Goal: Task Accomplishment & Management: Manage account settings

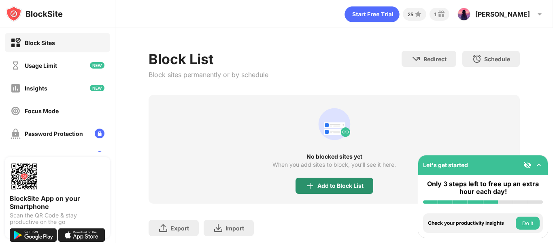
click at [319, 185] on div "Add to Block List" at bounding box center [340, 185] width 46 height 6
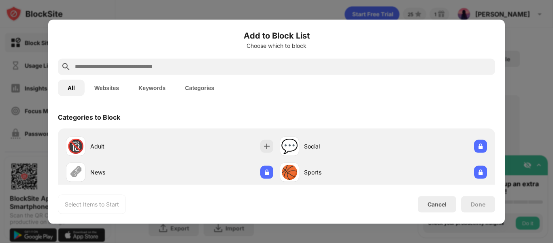
click at [224, 61] on div at bounding box center [276, 66] width 437 height 16
click at [216, 69] on input "text" at bounding box center [283, 67] width 418 height 10
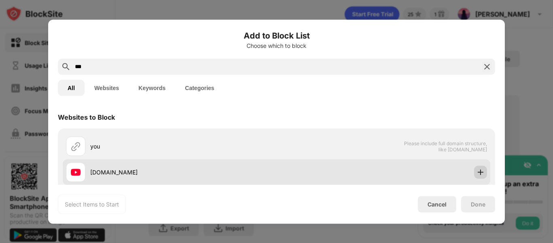
type input "***"
click at [477, 171] on img at bounding box center [481, 172] width 8 height 8
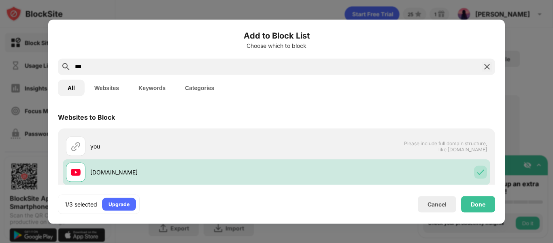
click at [485, 69] on img at bounding box center [487, 67] width 10 height 10
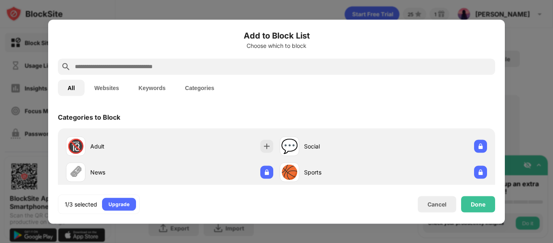
click at [485, 69] on input "text" at bounding box center [283, 67] width 418 height 10
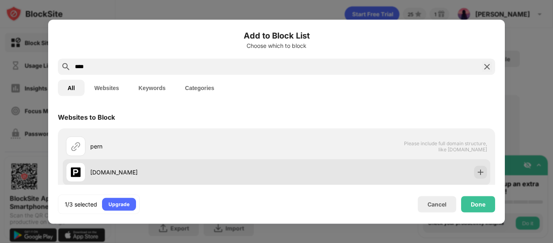
type input "****"
click at [477, 170] on img at bounding box center [481, 172] width 8 height 8
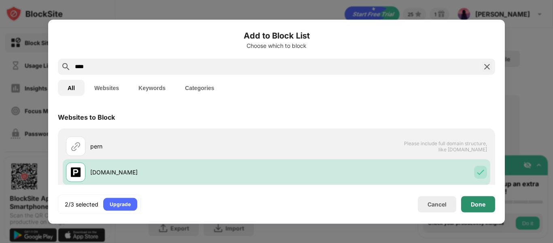
click at [490, 203] on div "Done" at bounding box center [478, 204] width 34 height 16
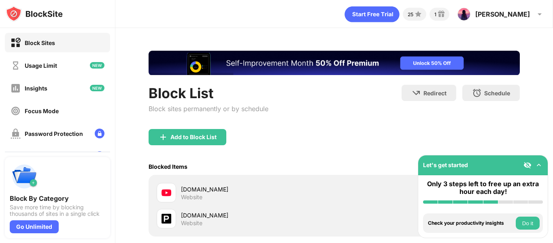
scroll to position [85, 0]
